Goal: Information Seeking & Learning: Find specific fact

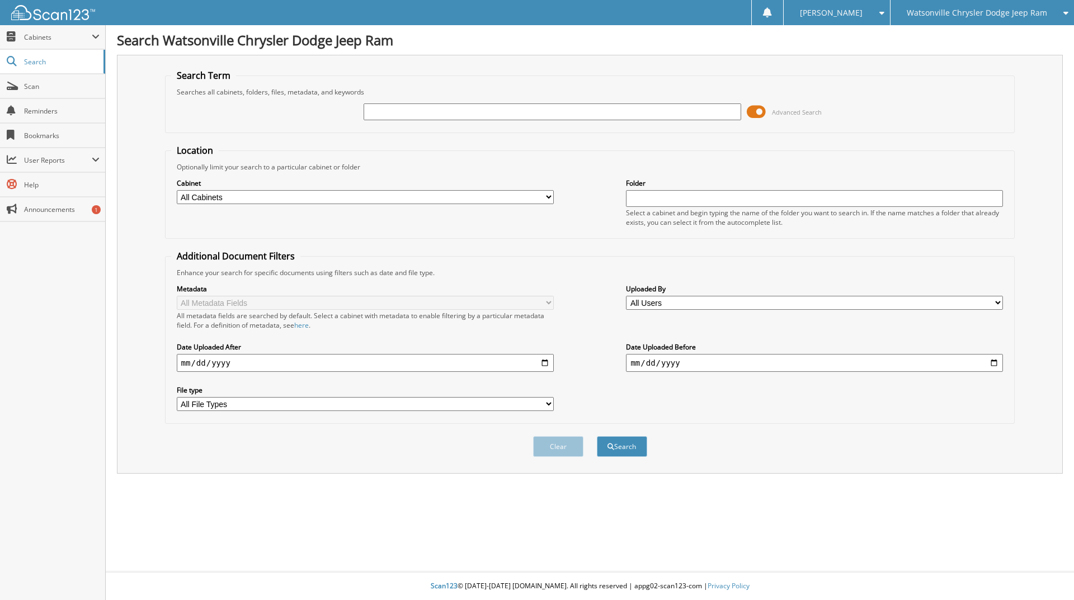
click at [429, 112] on input "text" at bounding box center [551, 111] width 377 height 17
type input "24679"
click at [597, 436] on button "Search" at bounding box center [622, 446] width 50 height 21
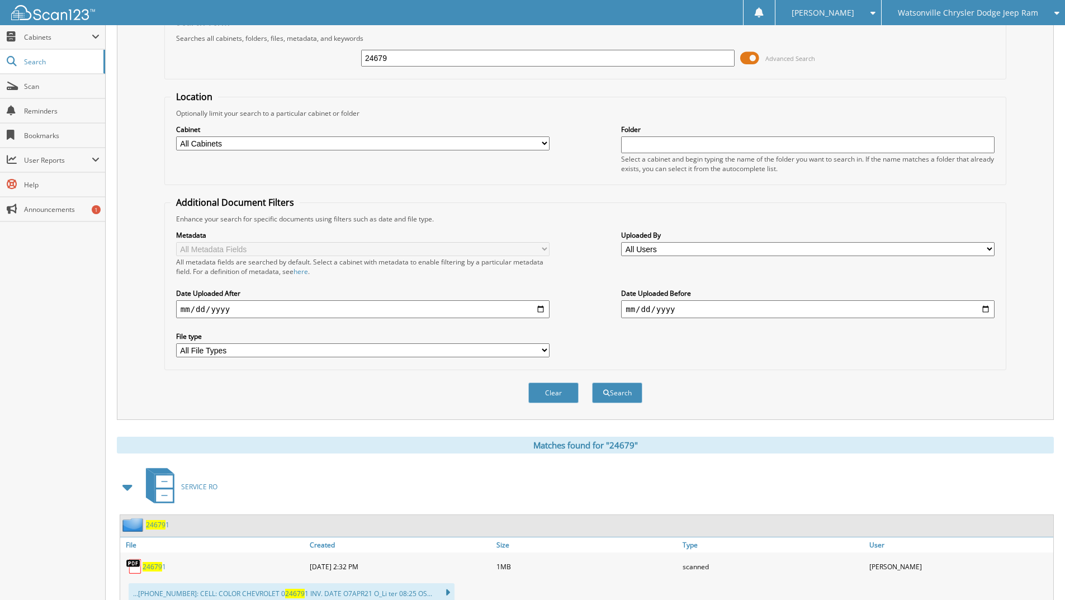
scroll to position [45, 0]
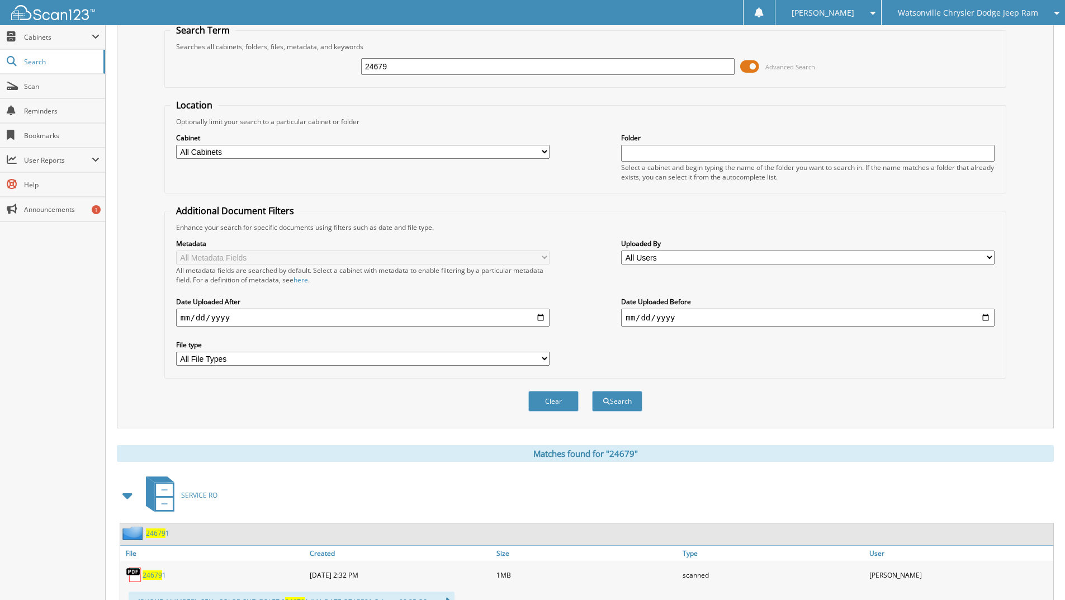
drag, startPoint x: 386, startPoint y: 68, endPoint x: 262, endPoint y: 69, distance: 124.7
click at [262, 69] on div "24679 Advanced Search" at bounding box center [586, 66] width 830 height 30
type input "pd789"
click at [592, 391] on button "Search" at bounding box center [617, 401] width 50 height 21
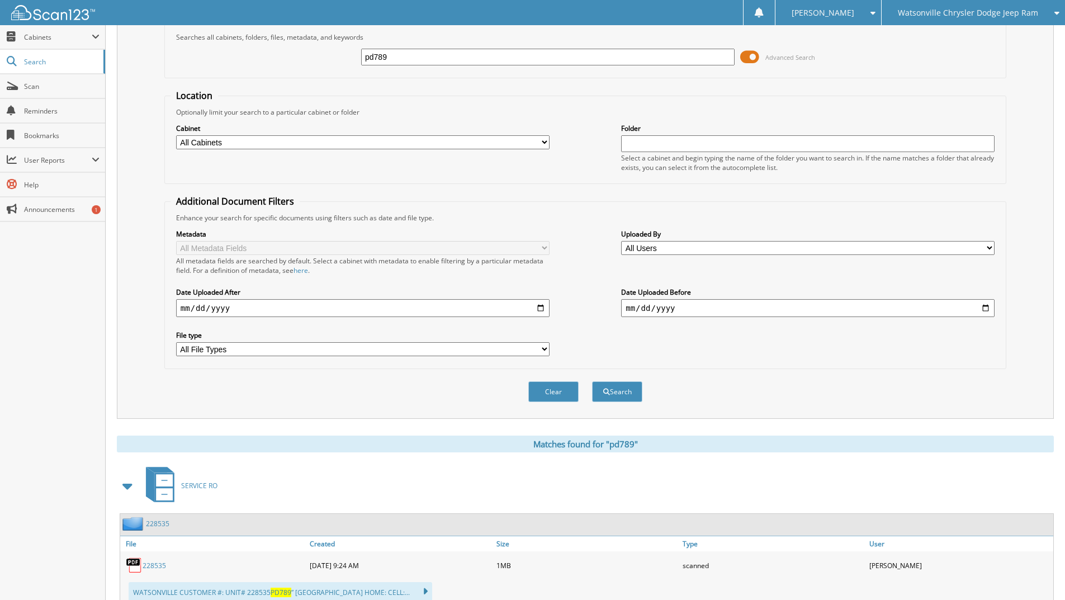
scroll to position [93, 0]
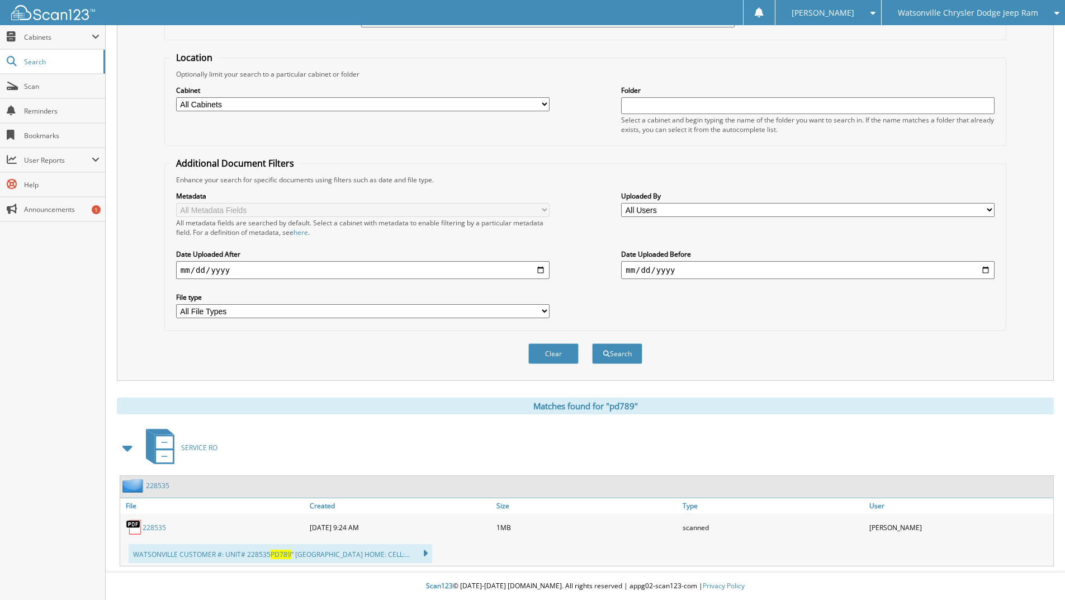
click at [154, 528] on link "228535" at bounding box center [154, 528] width 23 height 10
drag, startPoint x: 149, startPoint y: 525, endPoint x: 274, endPoint y: 518, distance: 125.4
click at [150, 525] on link "228535" at bounding box center [154, 528] width 23 height 10
click at [1053, 162] on div "Search Term Searches all cabinets, folders, files, metadata, and keywords pd789…" at bounding box center [585, 171] width 937 height 419
